Goal: Information Seeking & Learning: Learn about a topic

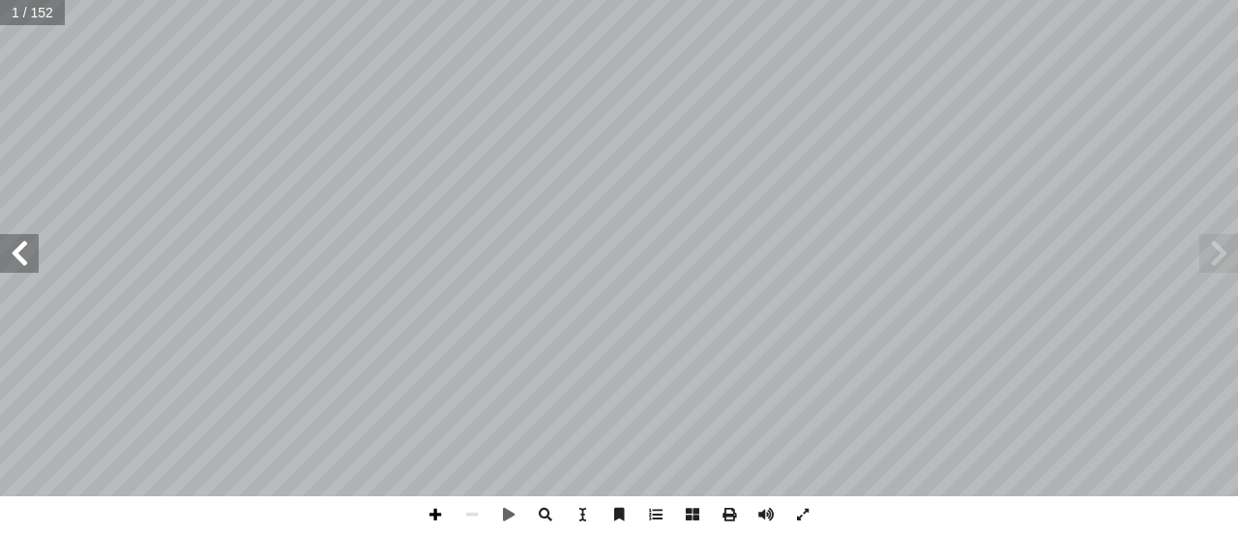
click at [434, 526] on span at bounding box center [435, 514] width 37 height 37
click at [19, 264] on span at bounding box center [19, 253] width 39 height 39
click at [17, 265] on span at bounding box center [19, 253] width 39 height 39
click at [750, 502] on div "مــقــدمــة ليف أ ا ّ فريق الت ِ ق ْ ل َ الخ ِ فصح أ ا ) ( ٍ د ّ نا محم ِ د ّ ع…" at bounding box center [619, 266] width 1238 height 533
click at [17, 254] on span at bounding box center [19, 253] width 39 height 39
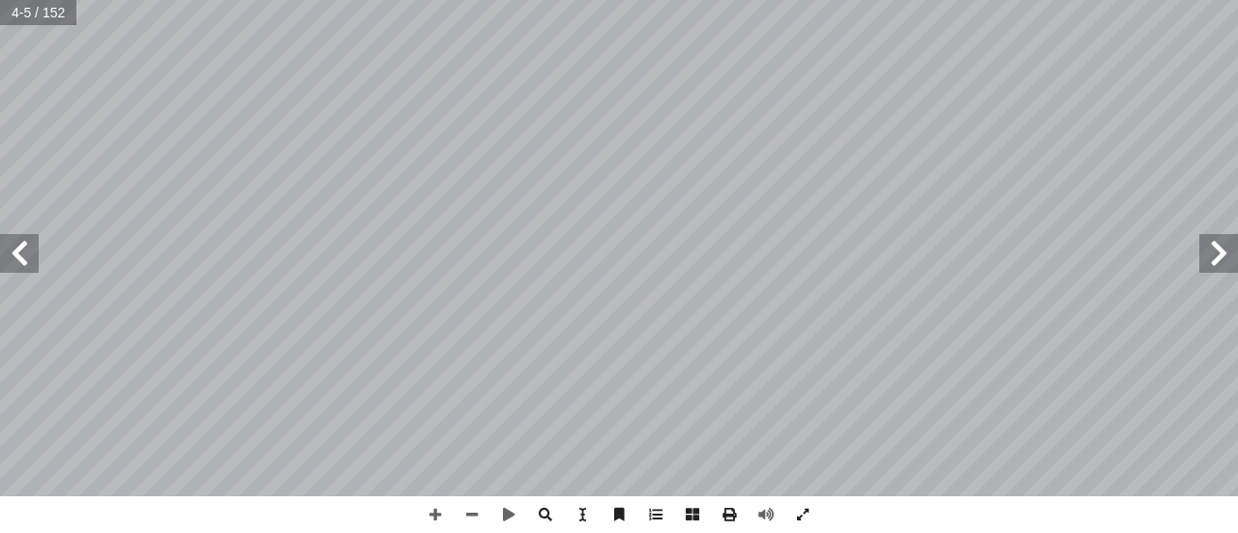
click at [17, 254] on span at bounding box center [19, 253] width 39 height 39
click at [18, 253] on span at bounding box center [19, 253] width 39 height 39
click at [18, 245] on span at bounding box center [19, 253] width 39 height 39
click at [442, 516] on span at bounding box center [435, 514] width 37 height 37
click at [23, 265] on span at bounding box center [19, 253] width 39 height 39
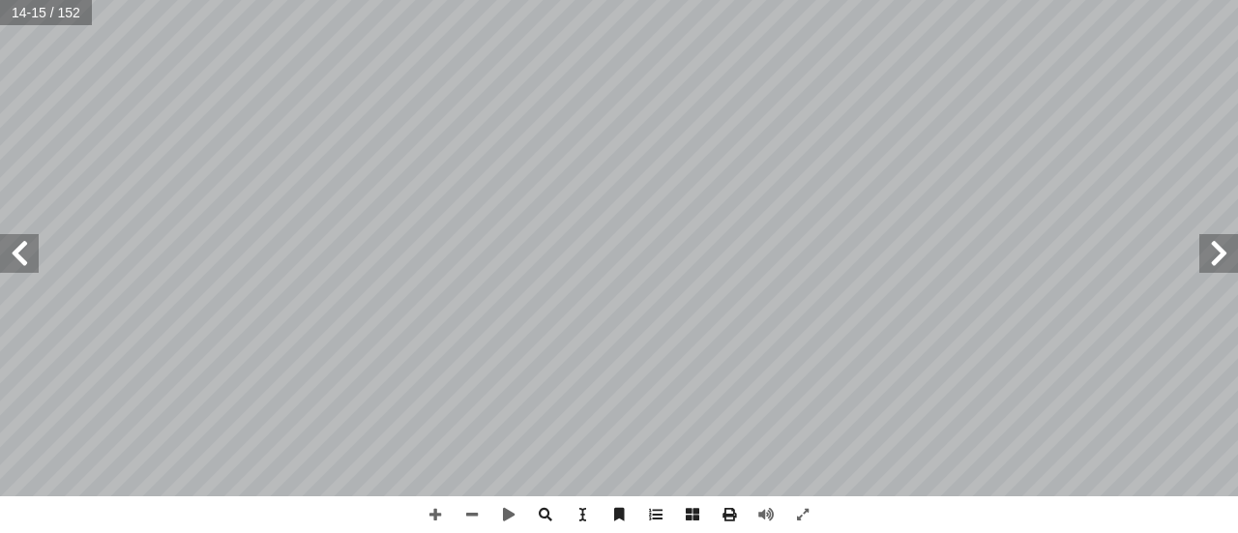
click at [15, 258] on span at bounding box center [19, 253] width 39 height 39
click at [24, 266] on span at bounding box center [19, 253] width 39 height 39
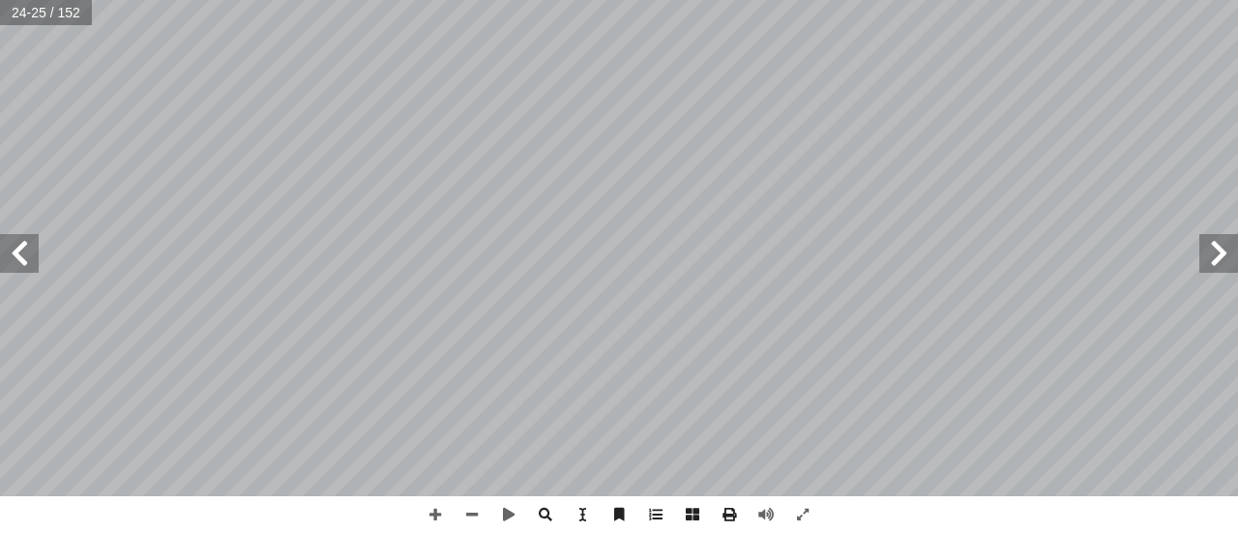
click at [24, 266] on span at bounding box center [19, 253] width 39 height 39
click at [27, 260] on span at bounding box center [19, 253] width 39 height 39
click at [1226, 253] on span at bounding box center [1218, 253] width 39 height 39
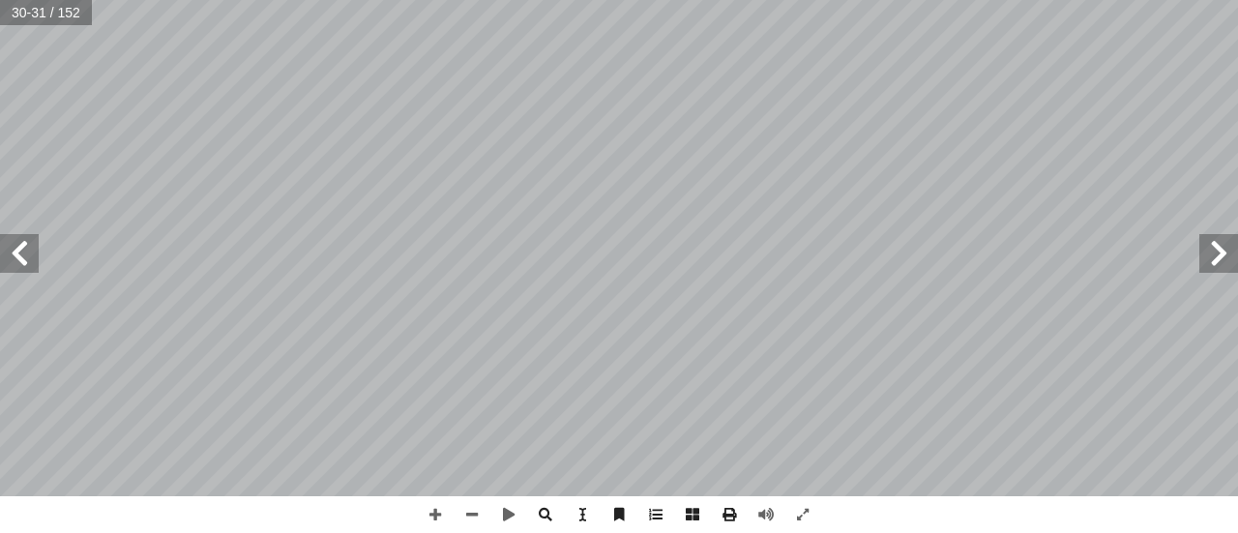
click at [23, 250] on span at bounding box center [19, 253] width 39 height 39
click at [15, 257] on span at bounding box center [19, 253] width 39 height 39
click at [1209, 251] on span at bounding box center [1218, 253] width 39 height 39
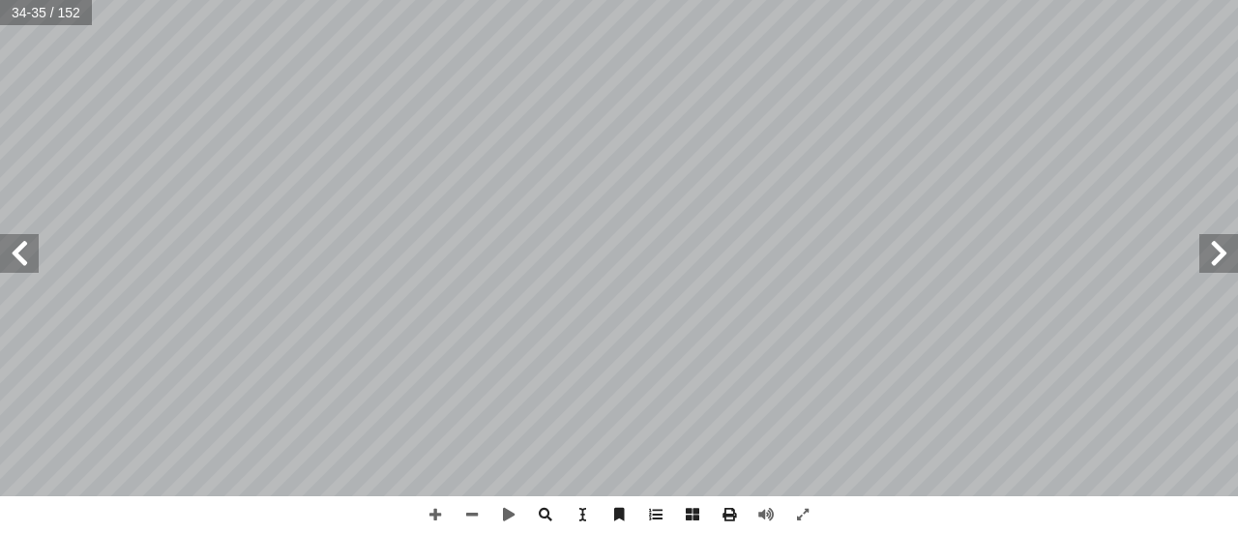
click at [1209, 251] on span at bounding box center [1218, 253] width 39 height 39
click at [1224, 254] on span at bounding box center [1218, 253] width 39 height 39
